Goal: Information Seeking & Learning: Find specific fact

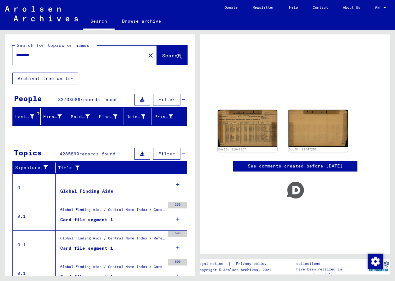
drag, startPoint x: 42, startPoint y: 55, endPoint x: -1, endPoint y: 63, distance: 43.6
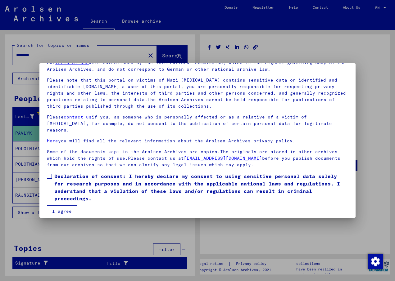
scroll to position [32, 0]
click at [58, 205] on button "I agree" at bounding box center [62, 211] width 30 height 12
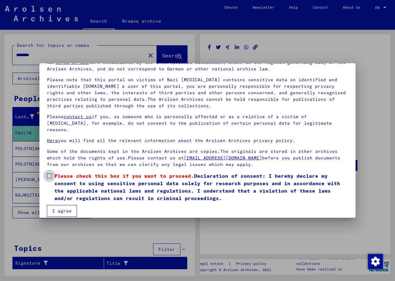
click at [52, 173] on span at bounding box center [49, 175] width 5 height 5
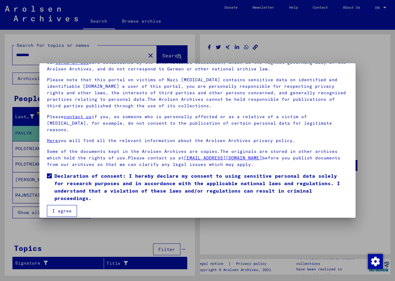
click at [62, 205] on button "I agree" at bounding box center [62, 211] width 30 height 12
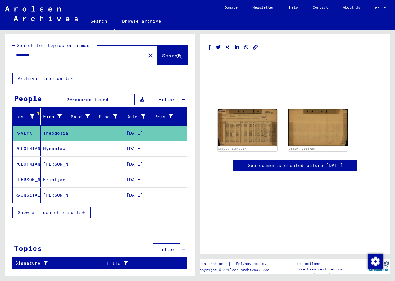
drag, startPoint x: 44, startPoint y: 54, endPoint x: 11, endPoint y: 55, distance: 32.6
click at [11, 55] on div "Search for topics or names ******** close Search" at bounding box center [100, 53] width 190 height 38
type input "**********"
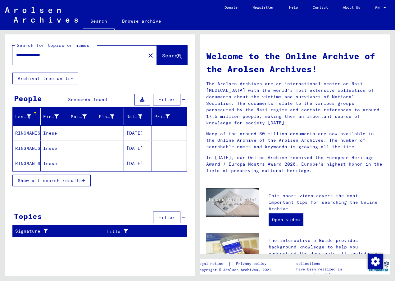
click at [25, 134] on mat-cell "RINGMANIS" at bounding box center [27, 133] width 28 height 15
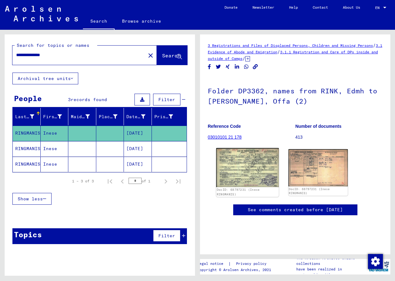
click at [239, 165] on img at bounding box center [247, 167] width 62 height 39
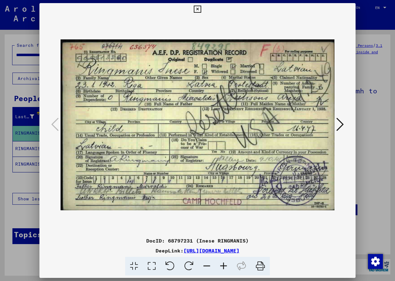
click at [197, 7] on icon at bounding box center [197, 9] width 7 height 7
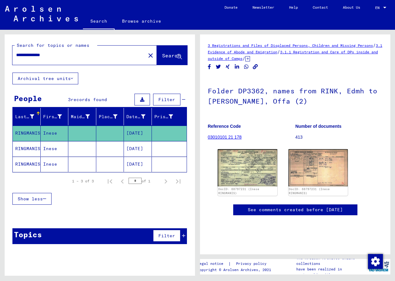
click at [23, 146] on mat-cell "RINGMANIS" at bounding box center [27, 148] width 28 height 15
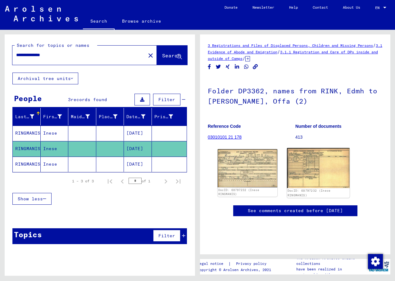
click at [315, 168] on img at bounding box center [318, 168] width 62 height 40
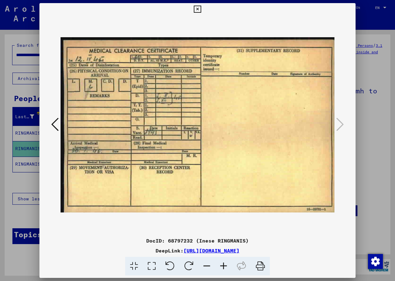
click at [194, 10] on icon at bounding box center [197, 9] width 7 height 7
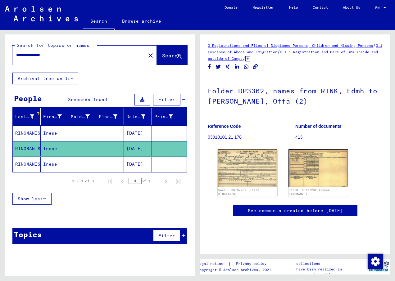
click at [18, 163] on mat-cell "RINGMANIS" at bounding box center [27, 164] width 28 height 15
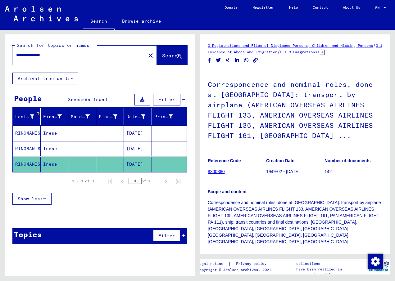
click at [18, 149] on mat-cell "RINGMANIS" at bounding box center [27, 148] width 28 height 15
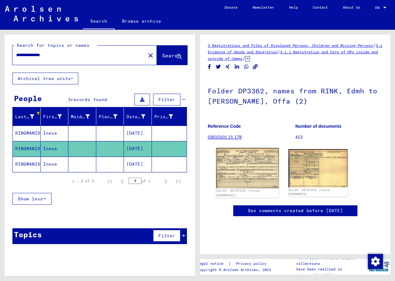
click at [249, 168] on img at bounding box center [247, 168] width 62 height 40
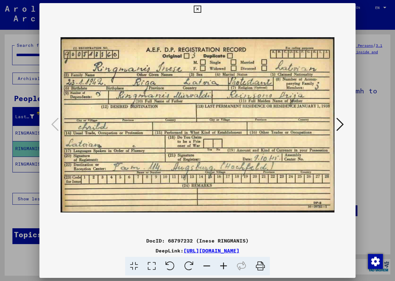
click at [196, 8] on icon at bounding box center [197, 9] width 7 height 7
